Goal: Information Seeking & Learning: Learn about a topic

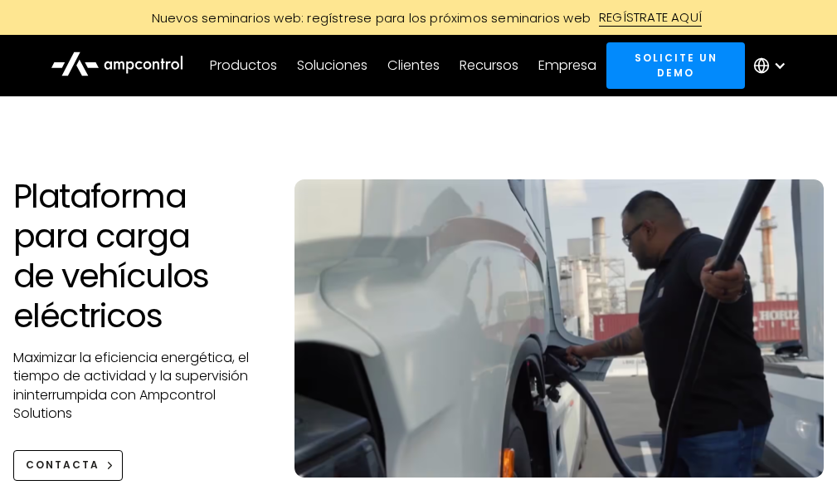
click at [787, 62] on div at bounding box center [779, 65] width 13 height 13
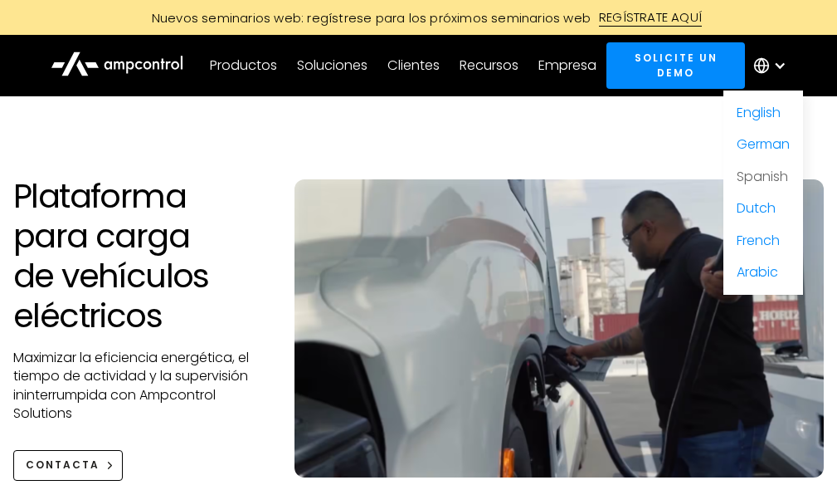
click at [764, 171] on link "Spanish" at bounding box center [762, 176] width 51 height 19
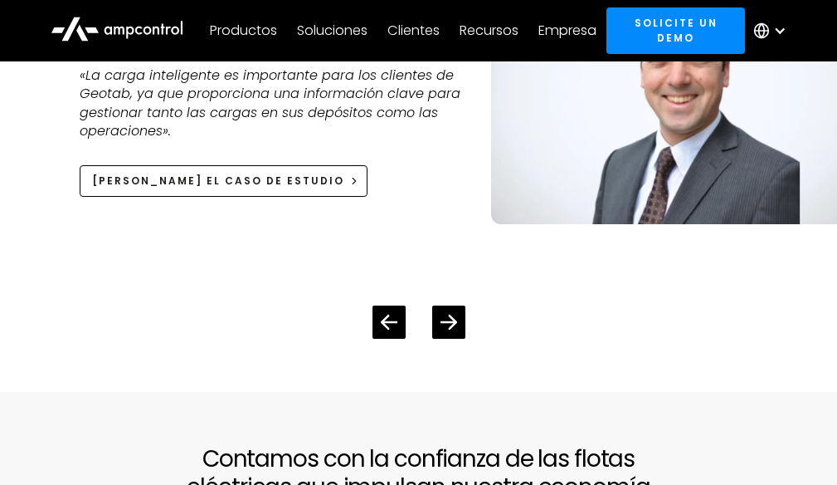
scroll to position [4066, 0]
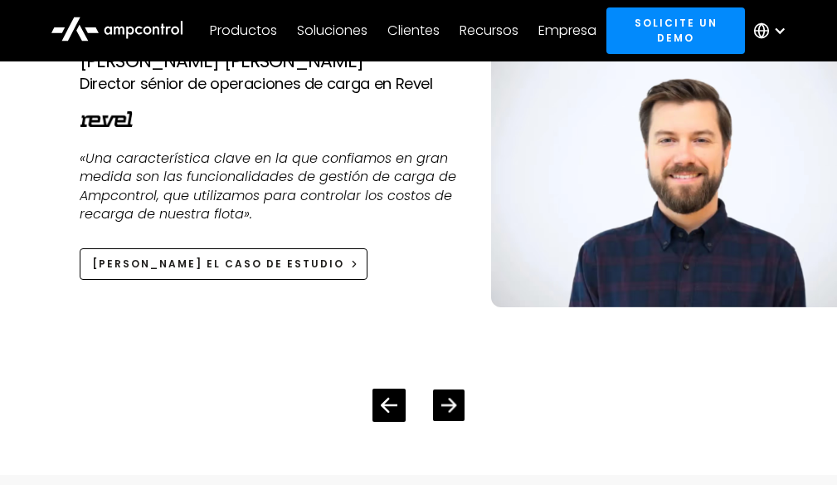
click at [454, 412] on icon "Next slide" at bounding box center [449, 404] width 16 height 14
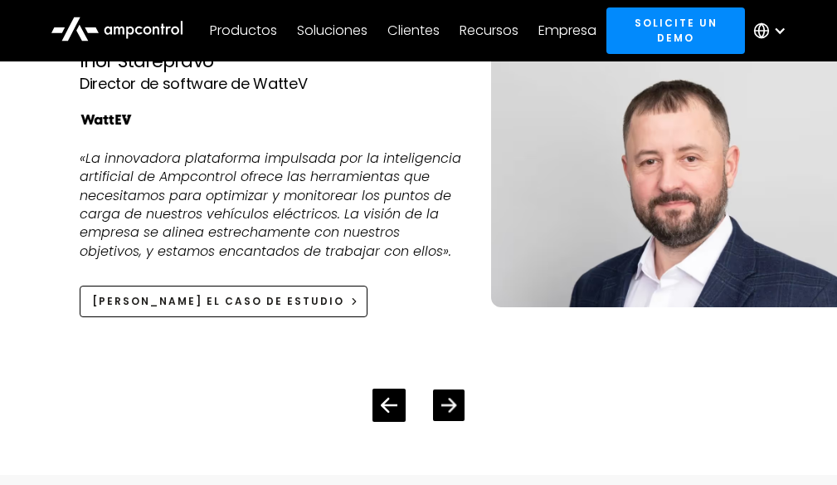
click at [454, 412] on icon "Next slide" at bounding box center [449, 404] width 16 height 14
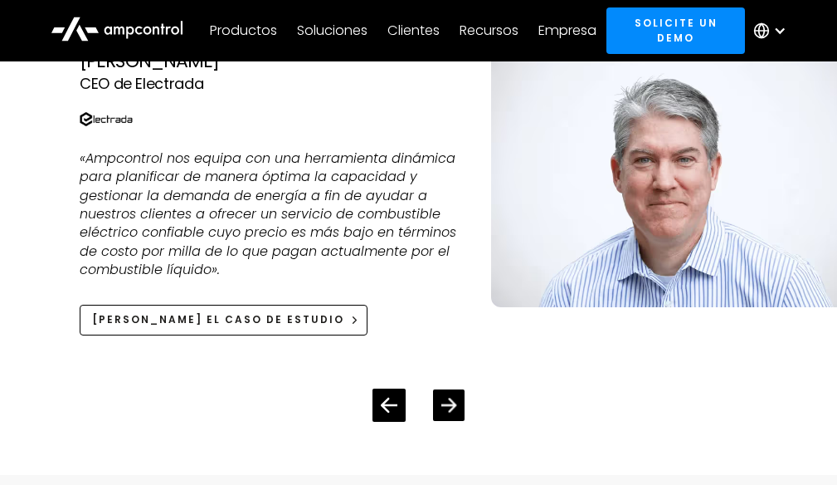
click at [454, 412] on icon "Next slide" at bounding box center [449, 404] width 16 height 14
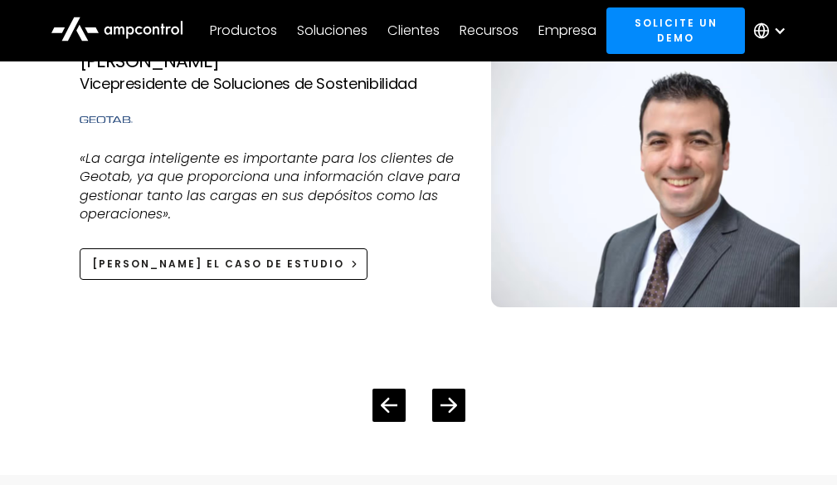
click at [221, 248] on div "4 / 4" at bounding box center [272, 235] width 385 height 25
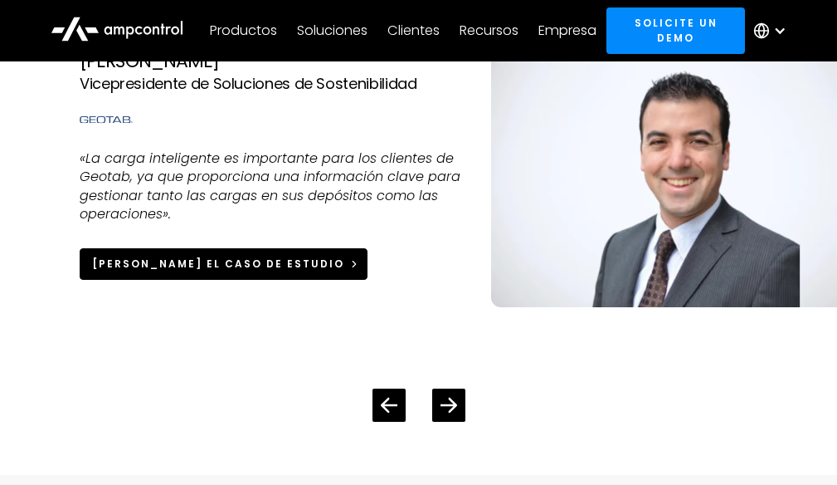
click at [221, 279] on link "[PERSON_NAME] el caso de estudio" at bounding box center [224, 263] width 288 height 31
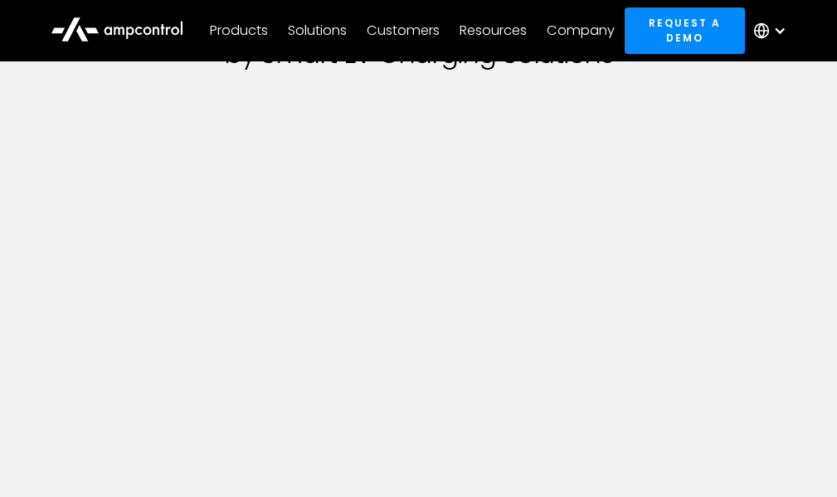
scroll to position [249, 0]
